Goal: Task Accomplishment & Management: Use online tool/utility

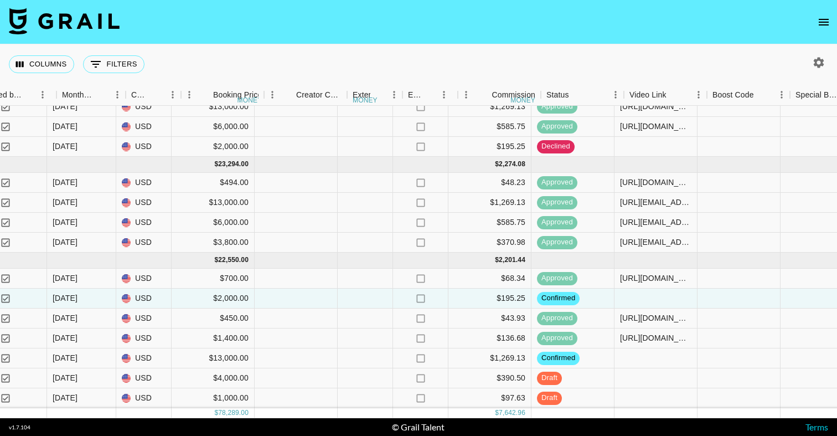
scroll to position [161, 887]
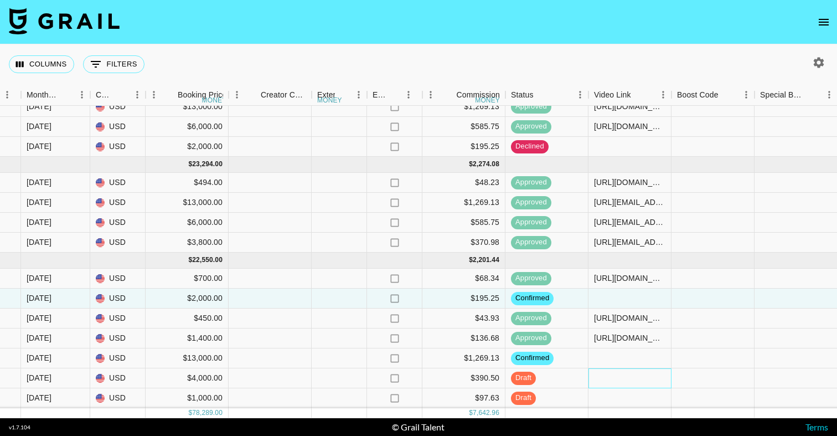
click at [625, 381] on div at bounding box center [630, 378] width 83 height 20
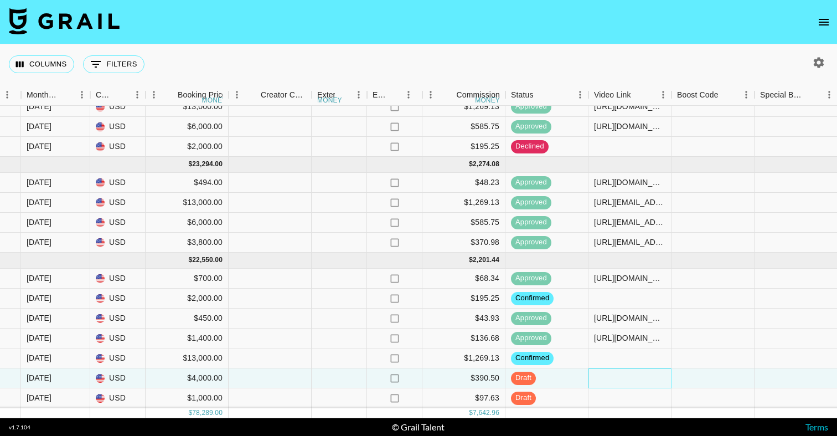
click at [625, 382] on div at bounding box center [630, 378] width 83 height 20
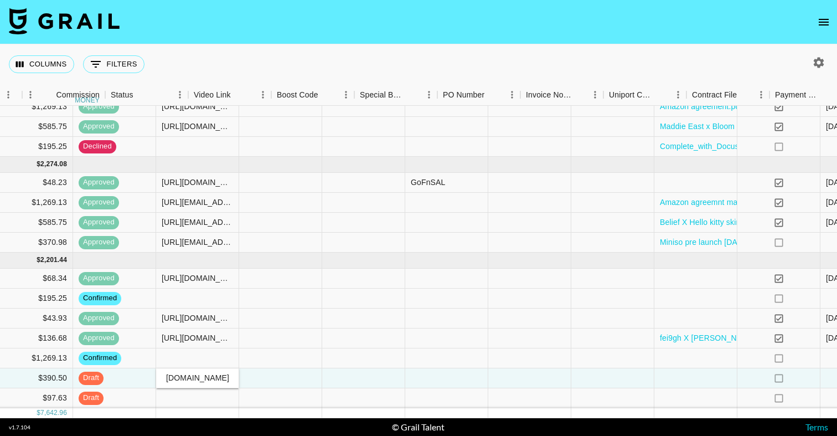
scroll to position [161, 1331]
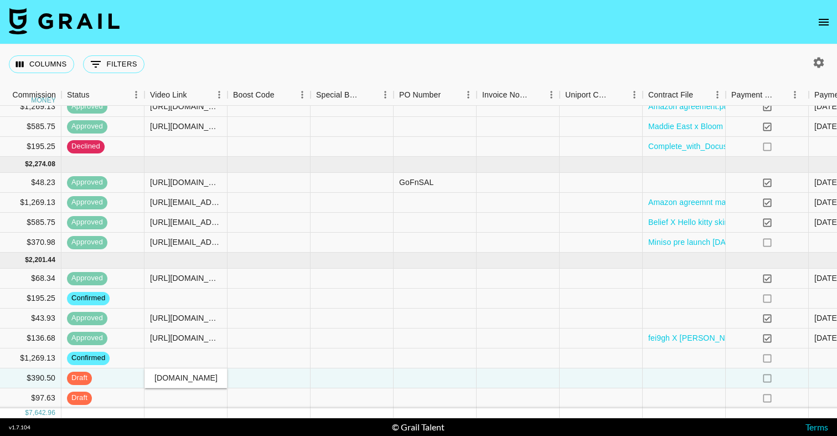
type input "[URL][EMAIL_ADDRESS][DOMAIN_NAME][DOMAIN_NAME]"
click at [655, 380] on div at bounding box center [684, 378] width 83 height 20
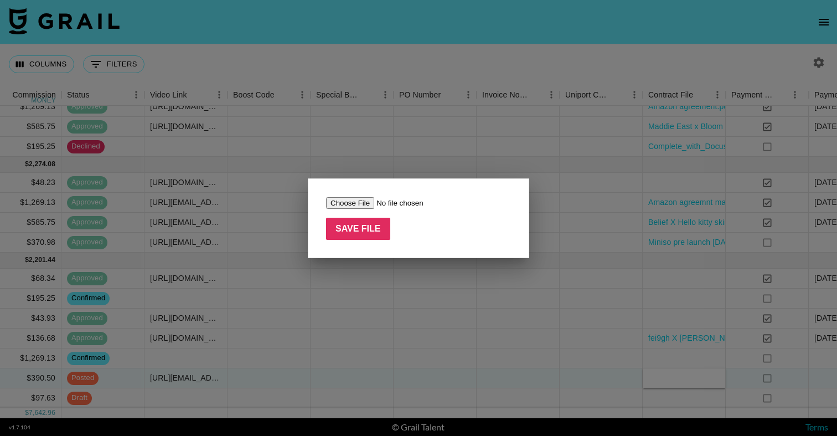
click at [353, 204] on input "file" at bounding box center [396, 203] width 140 height 12
click at [576, 144] on div at bounding box center [418, 218] width 837 height 436
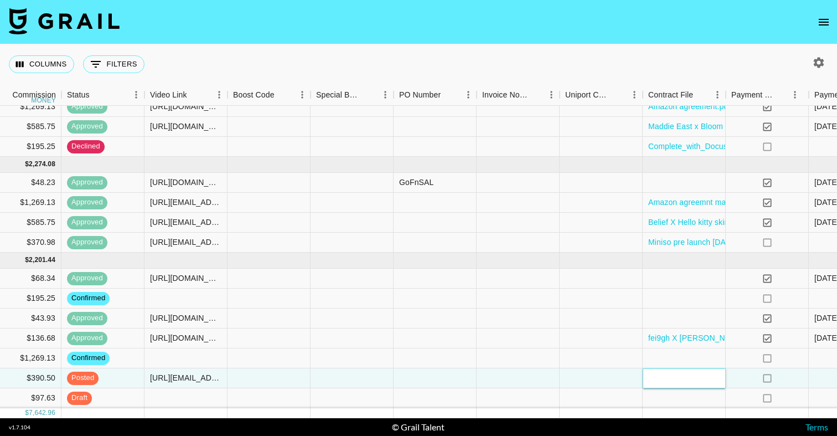
click at [673, 378] on div at bounding box center [684, 378] width 83 height 20
click at [663, 370] on div at bounding box center [684, 378] width 83 height 20
click at [663, 371] on div at bounding box center [684, 378] width 83 height 20
click at [667, 350] on div at bounding box center [684, 358] width 83 height 20
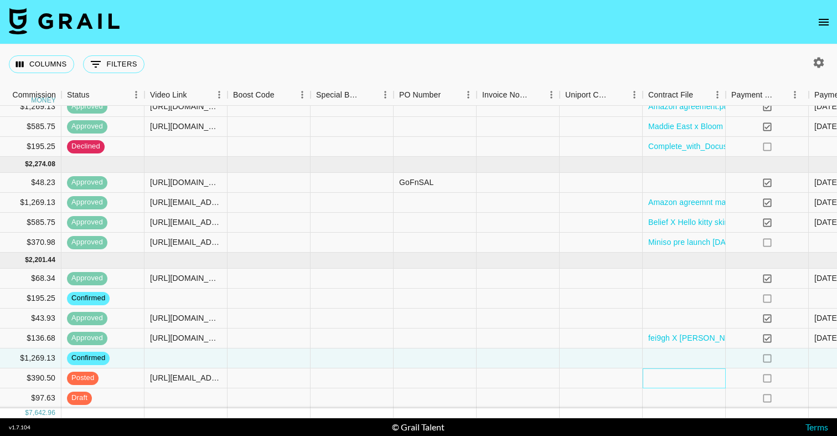
click at [670, 376] on div at bounding box center [684, 378] width 83 height 20
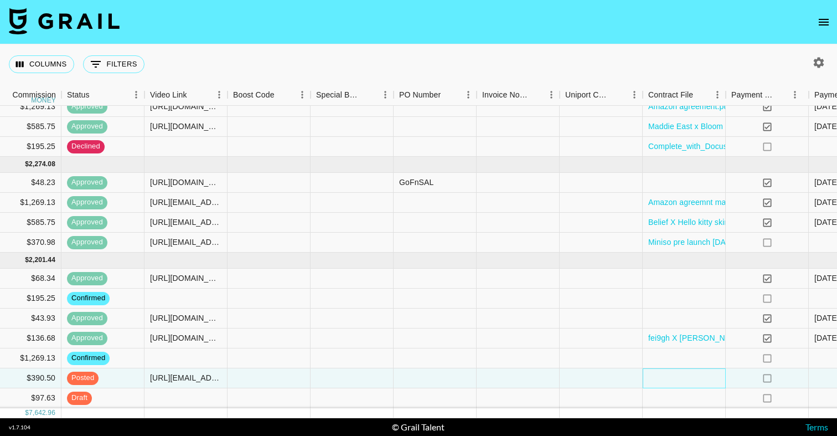
click at [670, 377] on div at bounding box center [684, 378] width 83 height 20
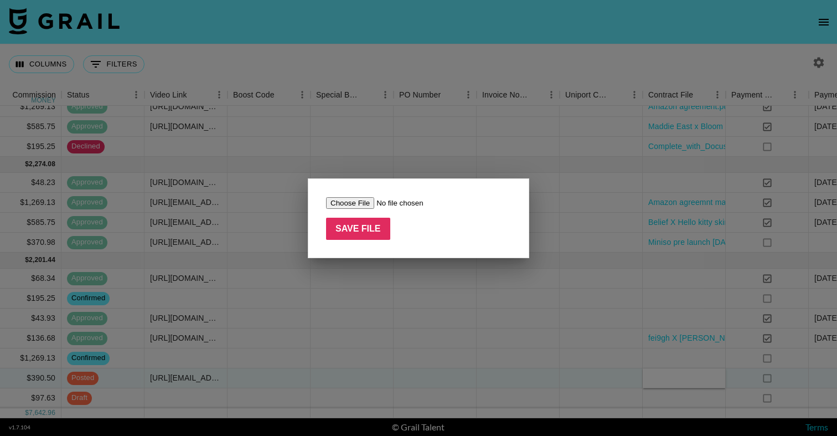
click at [359, 204] on input "file" at bounding box center [396, 203] width 140 height 12
type input "C:\fakepath\Maddie East - CoverGirl - Refresh Spray Nourishing Milk - Agreement…"
click at [346, 226] on input "Save File" at bounding box center [358, 229] width 64 height 22
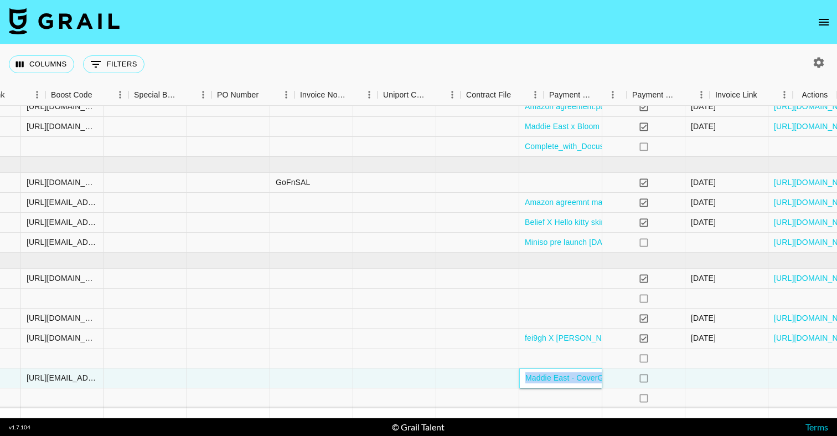
scroll to position [161, 1513]
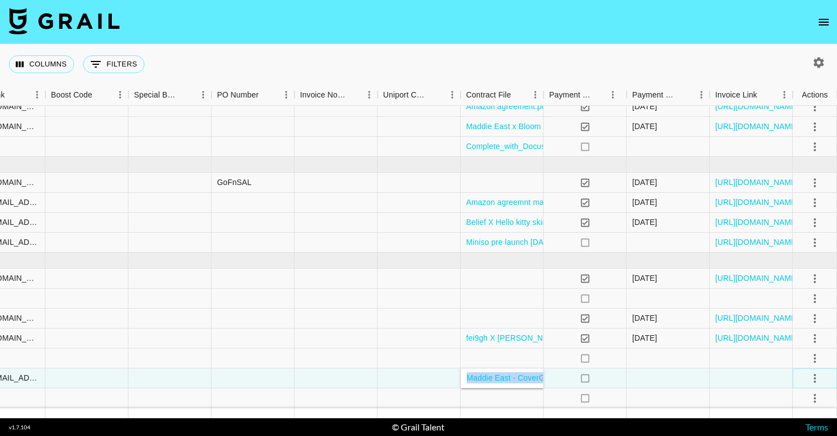
click at [819, 378] on icon "select merge strategy" at bounding box center [814, 378] width 13 height 13
click at [794, 355] on div "Approve" at bounding box center [791, 354] width 34 height 13
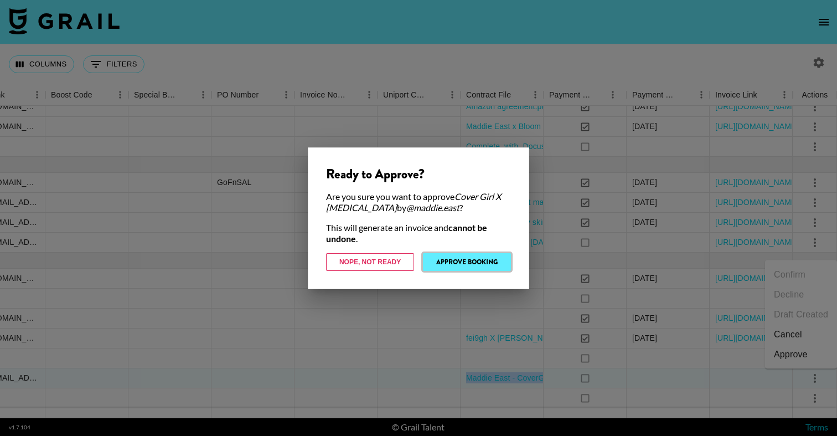
click at [477, 261] on button "Approve Booking" at bounding box center [467, 262] width 88 height 18
